Goal: Find specific page/section: Find specific page/section

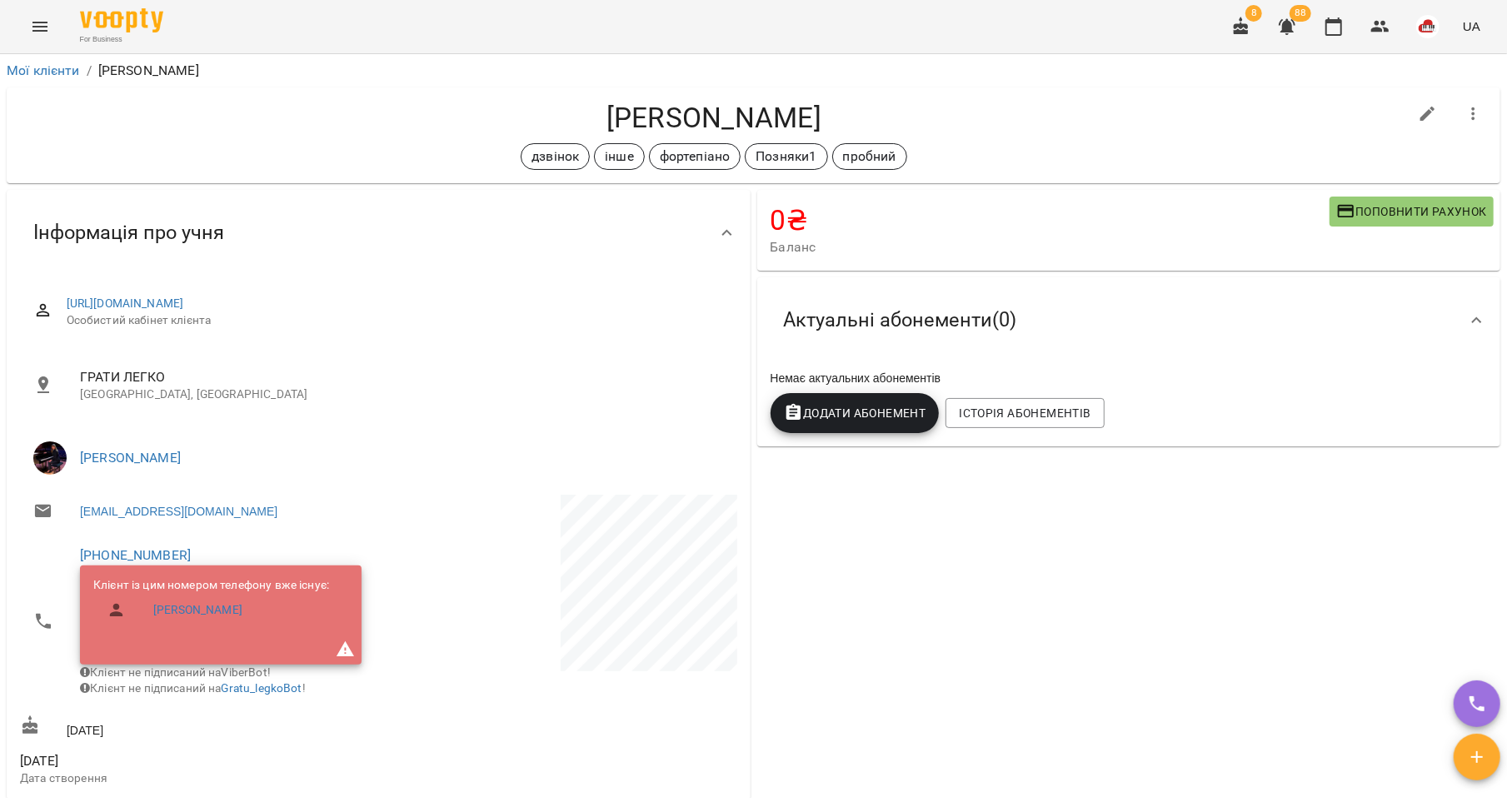
scroll to position [970, 0]
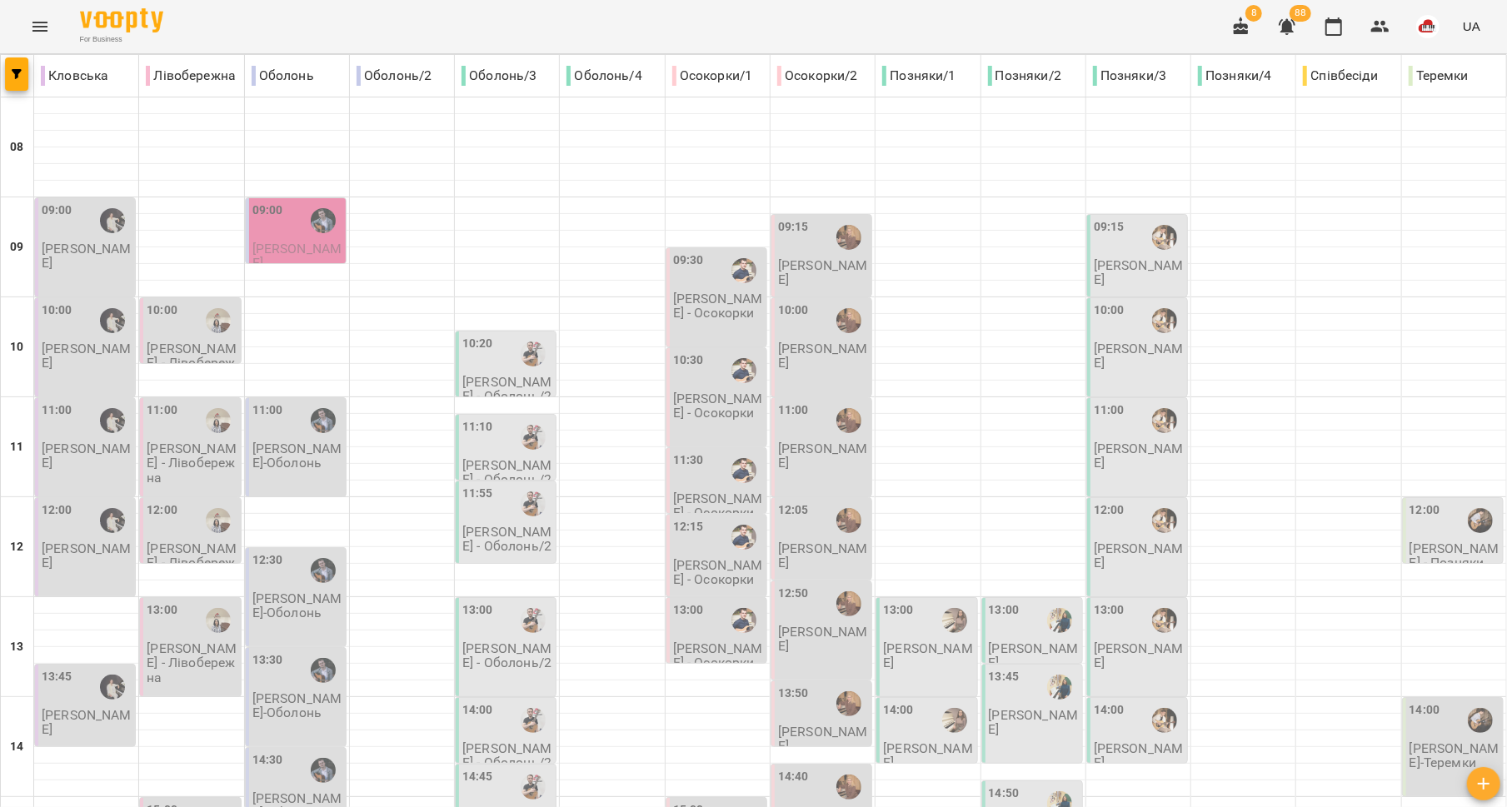
scroll to position [700, 0]
click at [1281, 17] on icon "button" at bounding box center [1287, 27] width 20 height 20
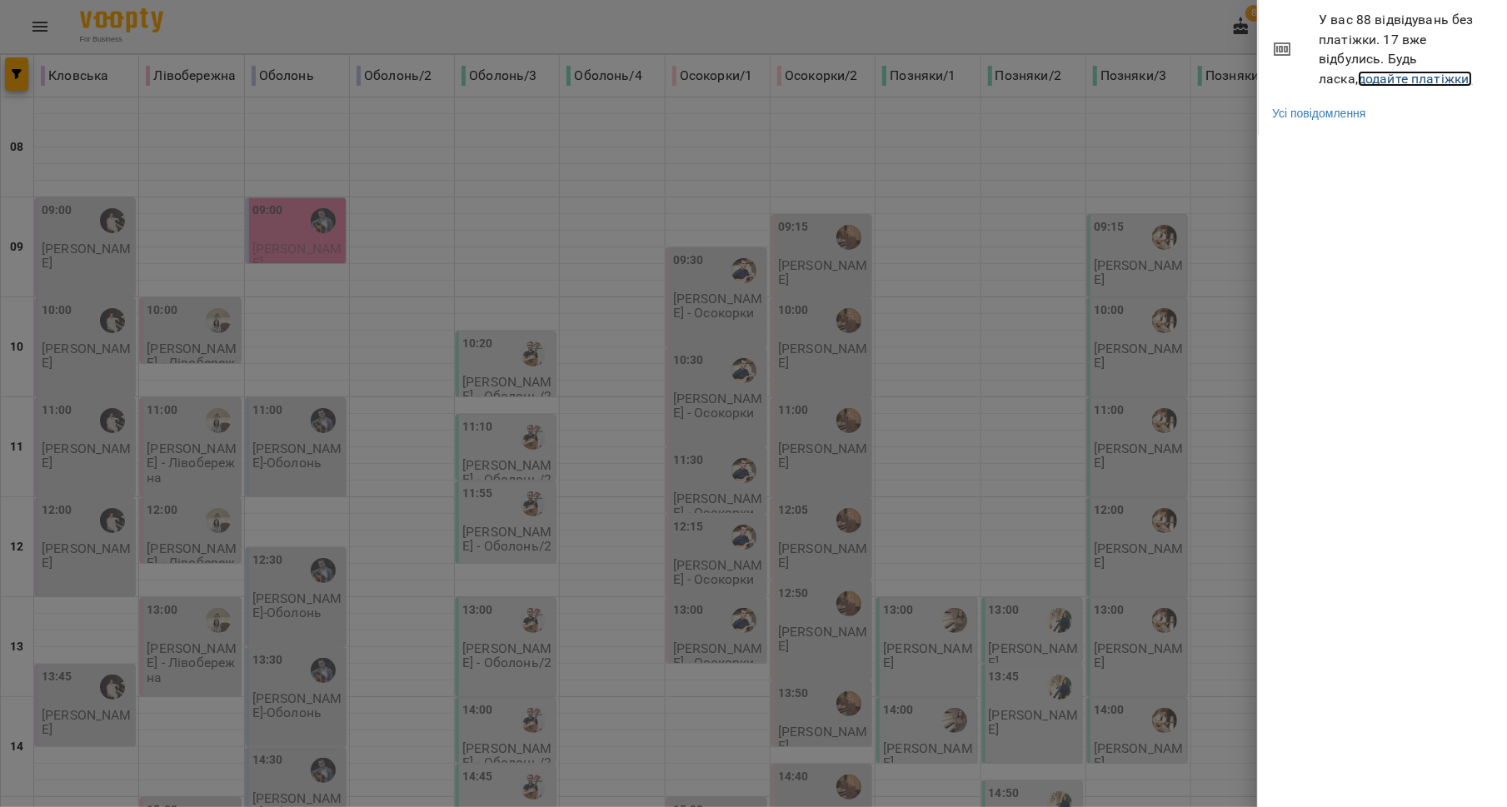
click at [1358, 85] on link "додайте платіжки!" at bounding box center [1415, 79] width 115 height 16
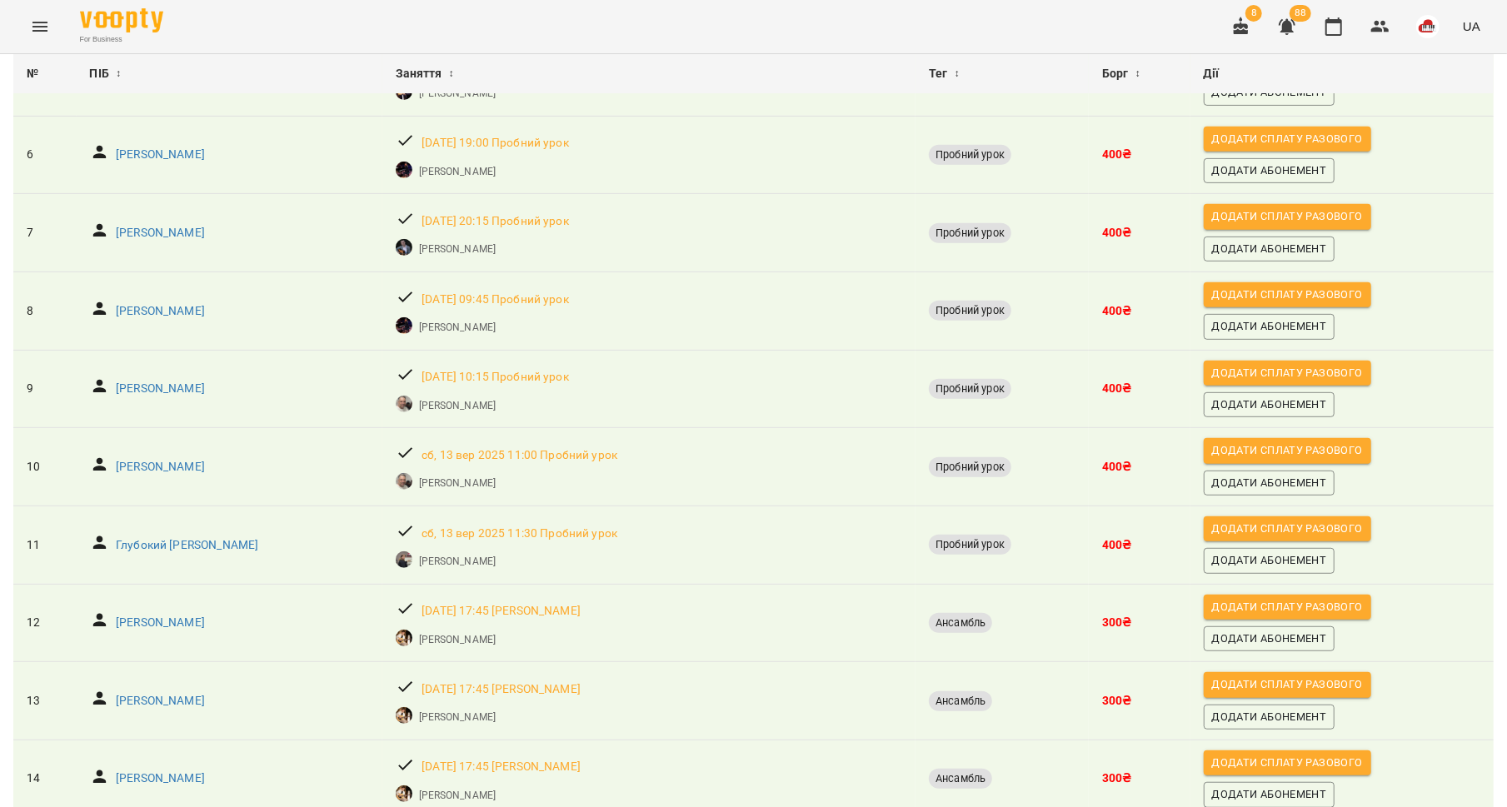
scroll to position [719, 0]
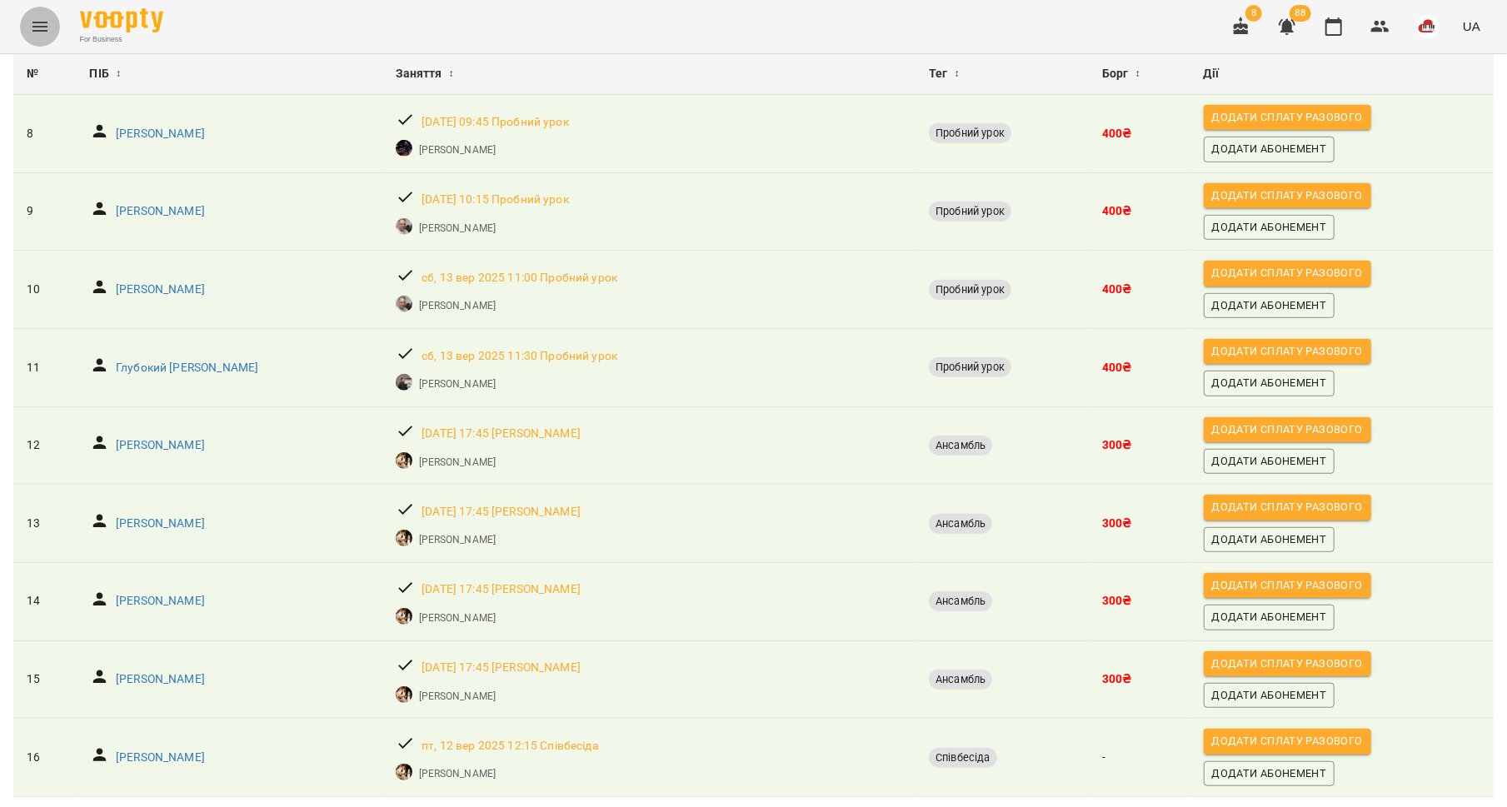
click at [40, 21] on icon "Menu" at bounding box center [40, 27] width 20 height 20
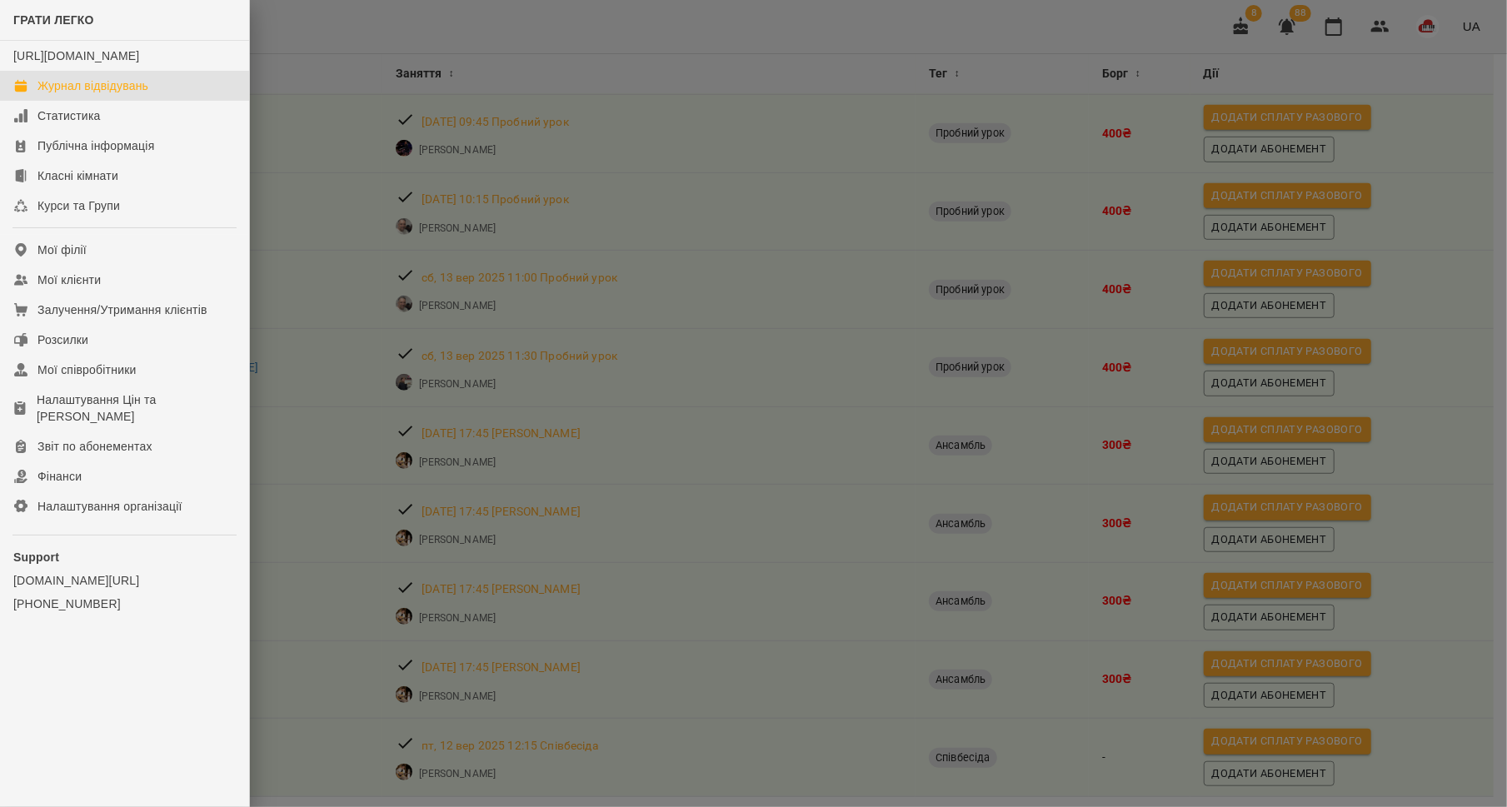
click at [65, 94] on div "Журнал відвідувань" at bounding box center [92, 85] width 111 height 17
